Goal: Navigation & Orientation: Go to known website

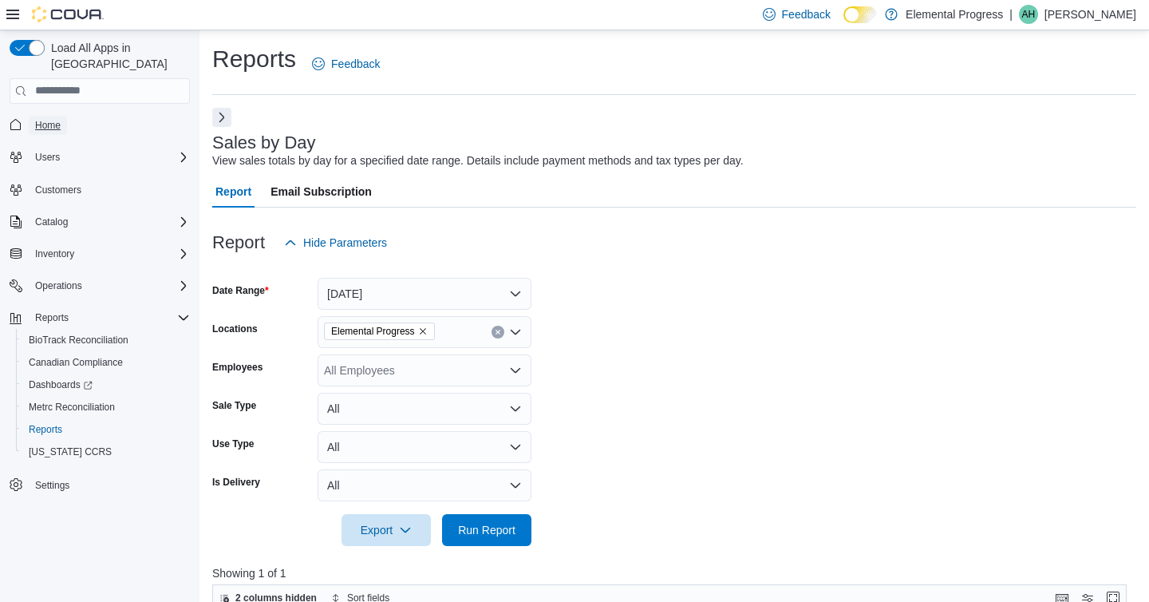
click at [63, 116] on link "Home" at bounding box center [48, 125] width 38 height 19
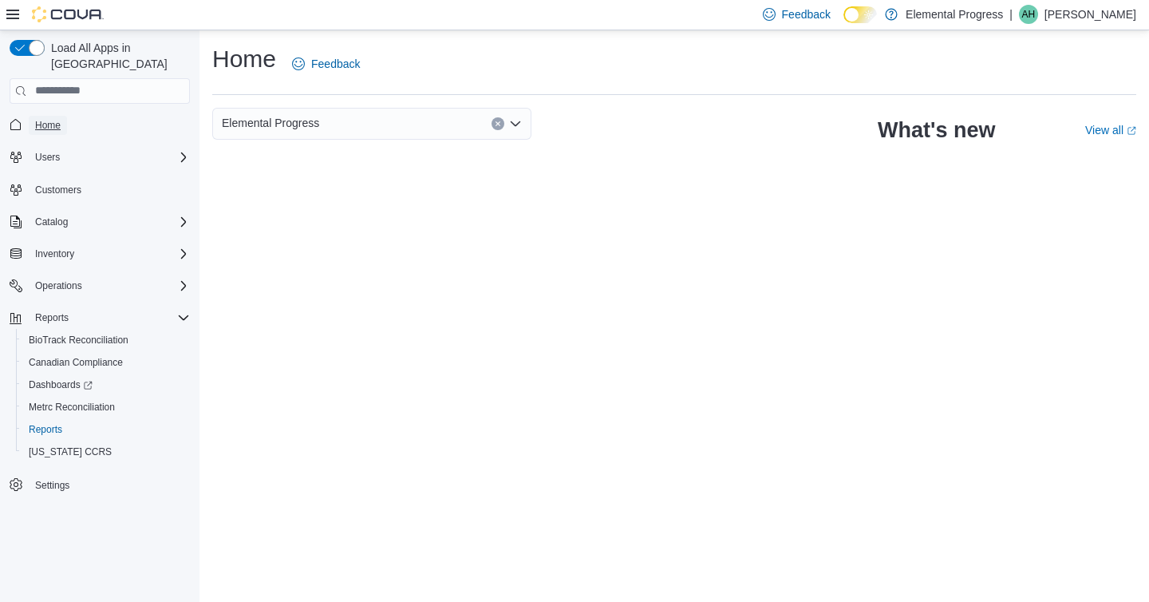
click at [42, 119] on span "Home" at bounding box center [48, 125] width 26 height 13
